Goal: Task Accomplishment & Management: Complete application form

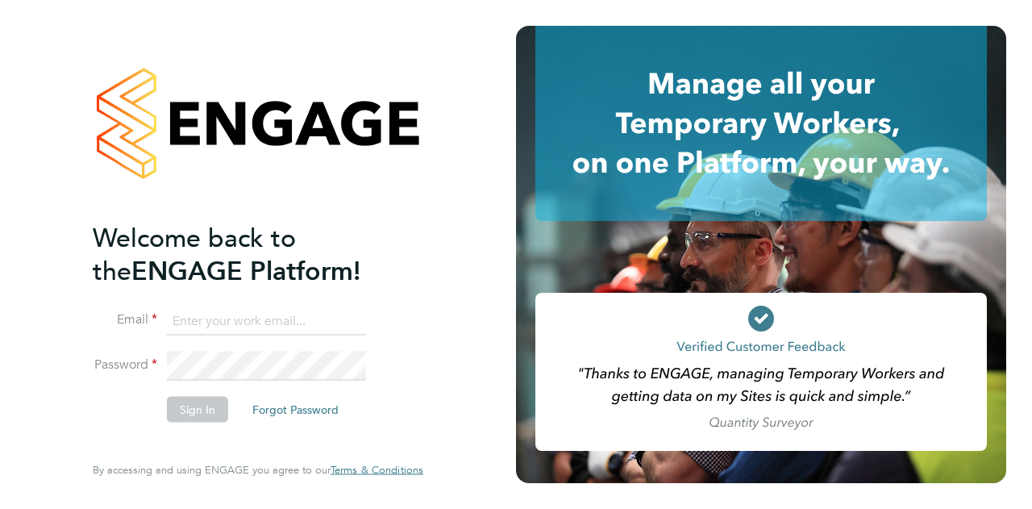
type input "[EMAIL_ADDRESS][DOMAIN_NAME]"
click at [196, 404] on button "Sign In" at bounding box center [197, 409] width 61 height 26
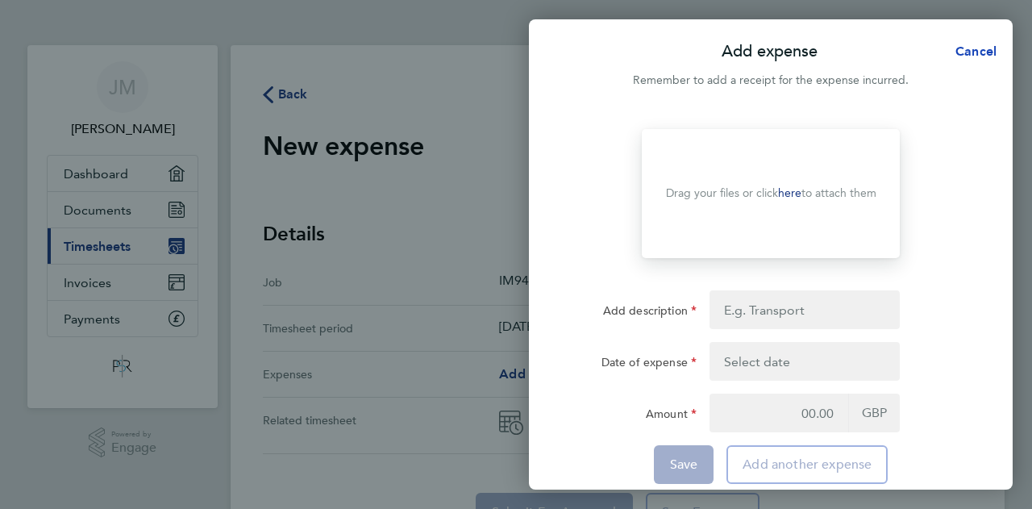
click at [987, 52] on span "Cancel" at bounding box center [974, 51] width 46 height 15
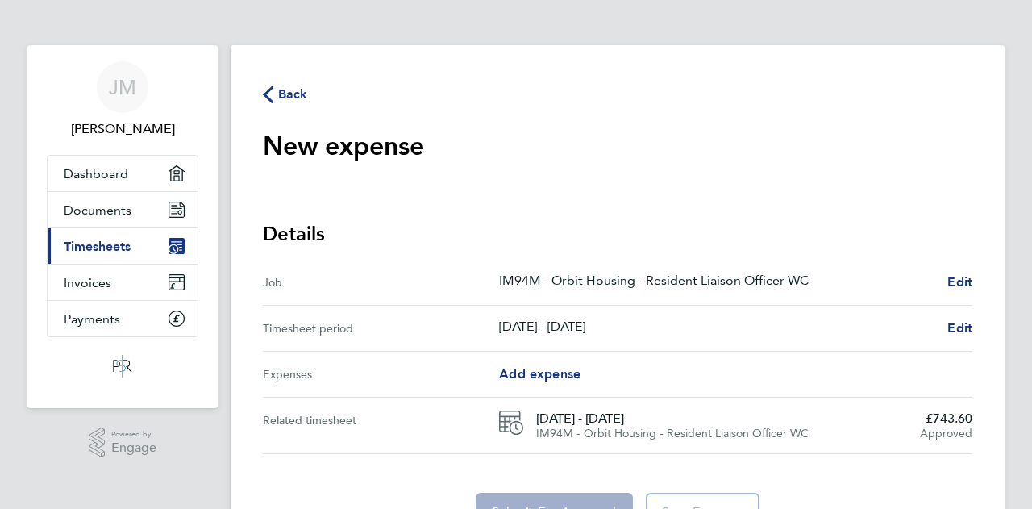
click at [271, 96] on icon "button" at bounding box center [268, 94] width 10 height 17
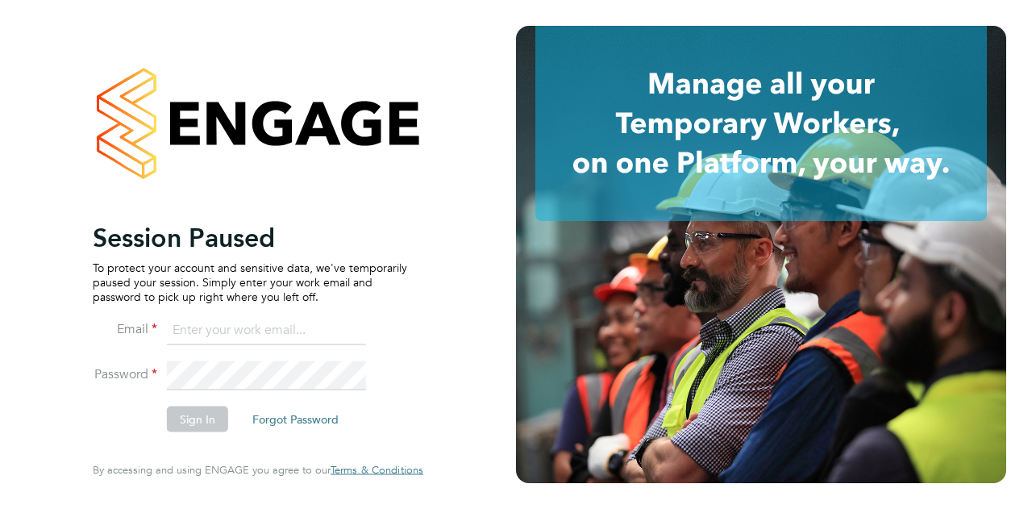
type input "julied0407@gmail.com"
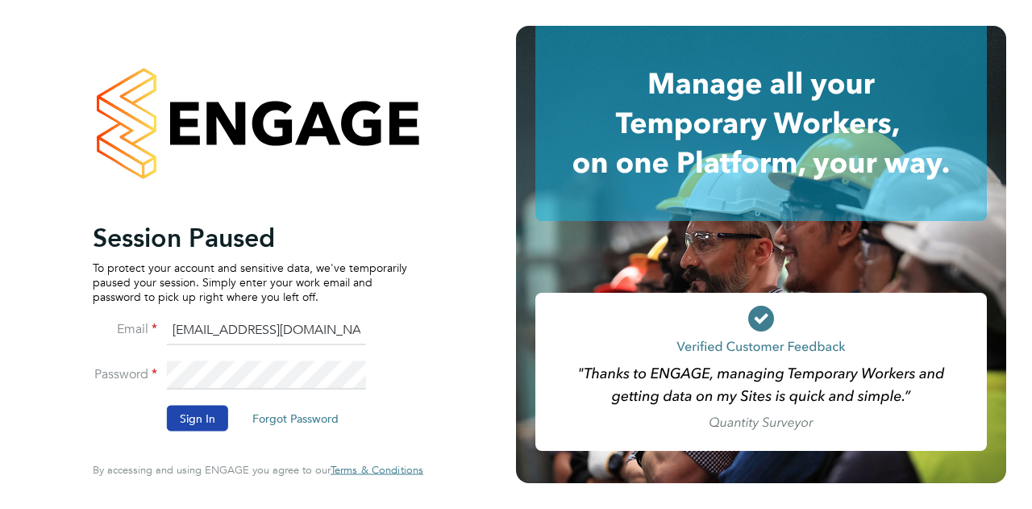
click at [190, 421] on button "Sign In" at bounding box center [197, 419] width 61 height 26
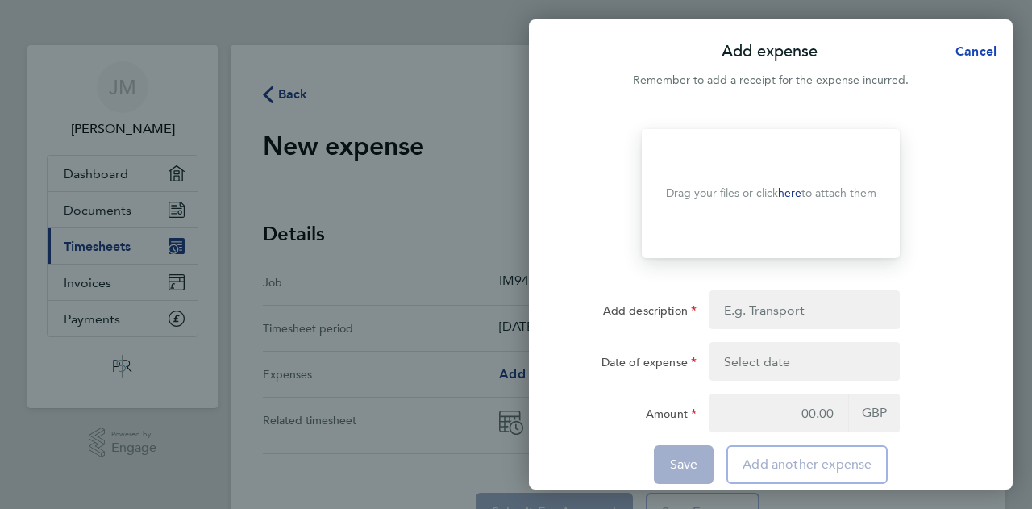
click at [976, 53] on span "Cancel" at bounding box center [974, 51] width 46 height 15
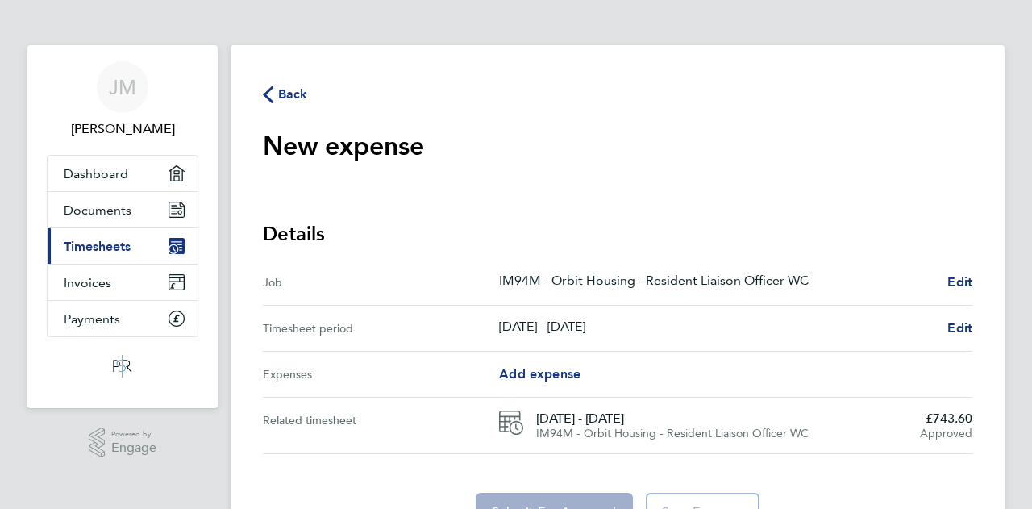
click at [269, 94] on icon "button" at bounding box center [268, 94] width 10 height 17
